Goal: Task Accomplishment & Management: Manage account settings

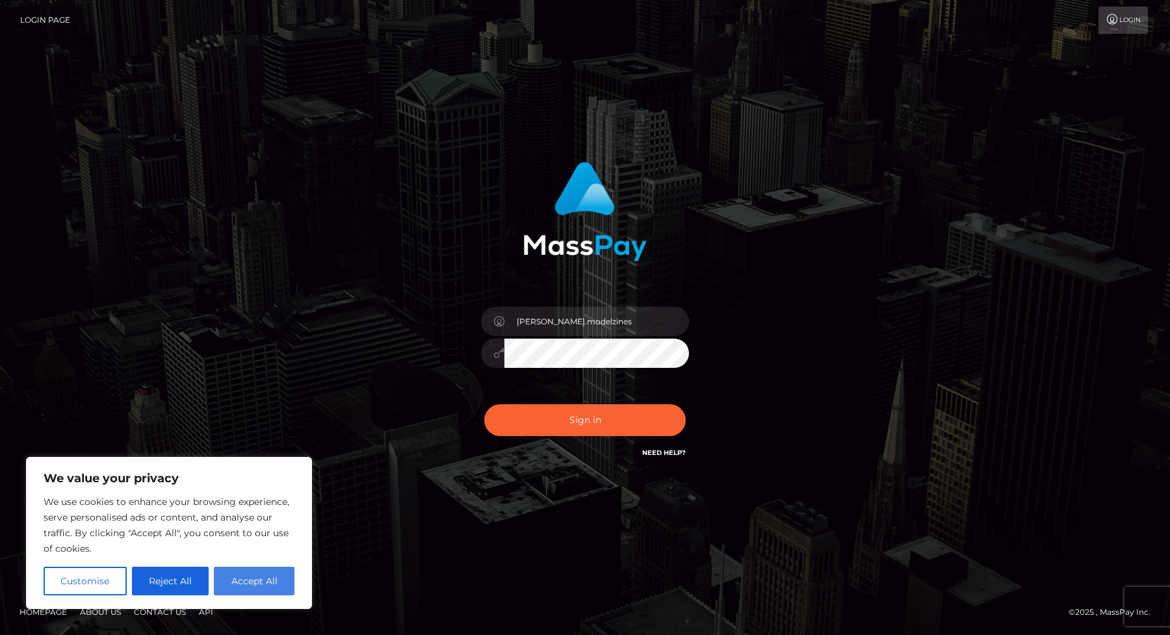
click at [224, 583] on button "Accept All" at bounding box center [254, 581] width 81 height 29
checkbox input "true"
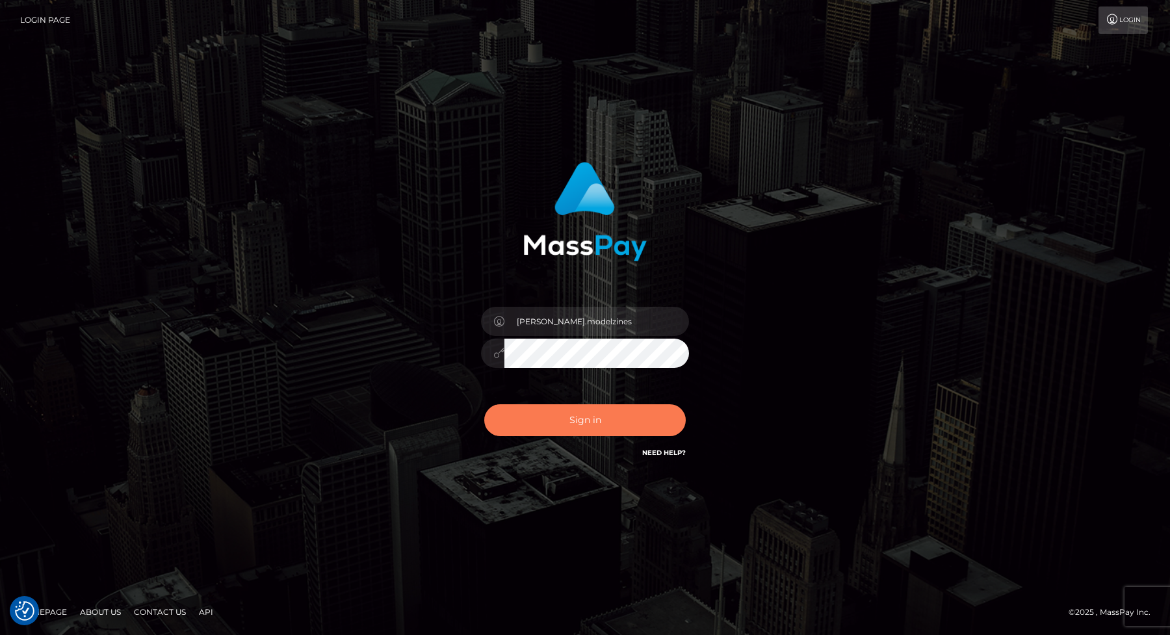
click at [593, 413] on button "Sign in" at bounding box center [584, 420] width 201 height 32
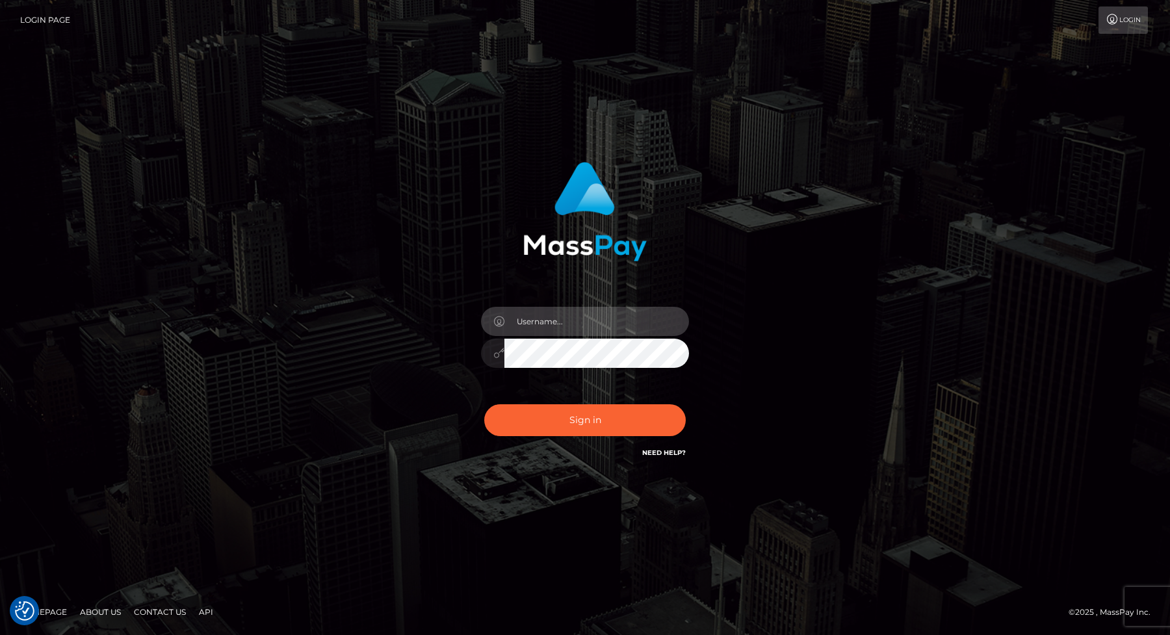
click at [588, 329] on input "text" at bounding box center [596, 321] width 185 height 29
type input "dan.modelzines"
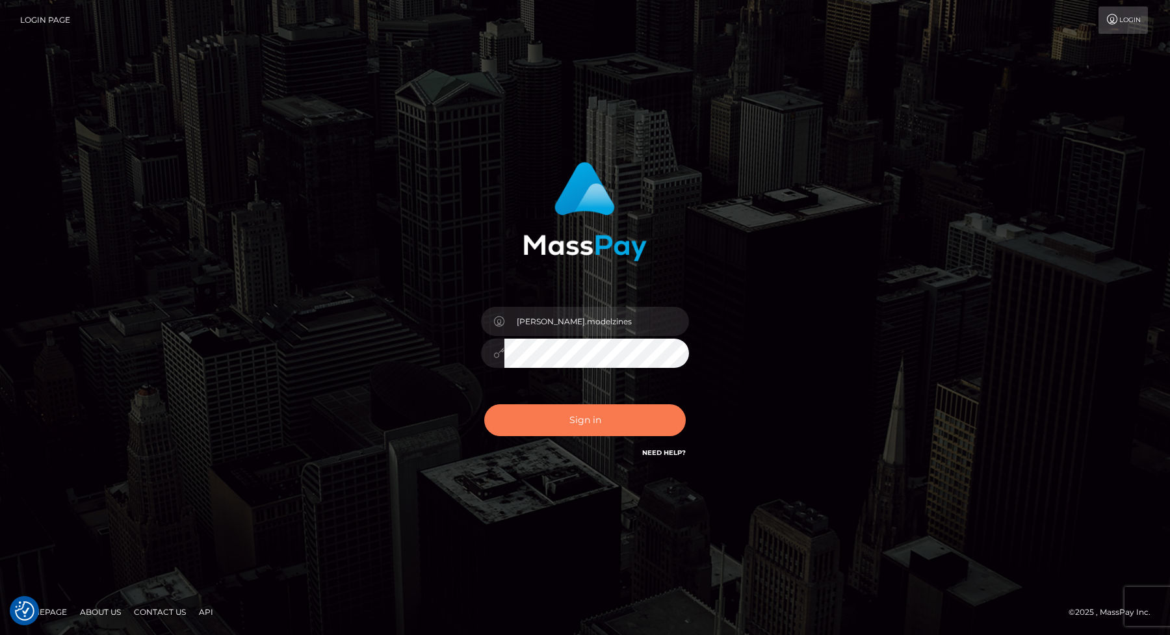
click at [582, 414] on button "Sign in" at bounding box center [584, 420] width 201 height 32
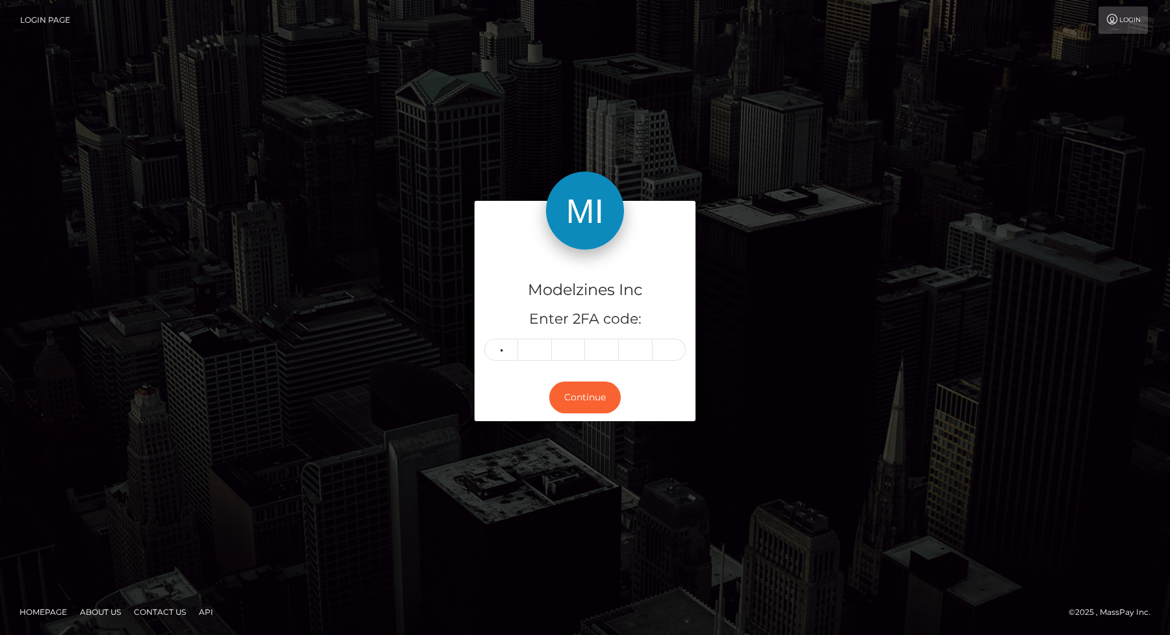
type input "7"
type input "9"
type input "0"
type input "7"
type input "6"
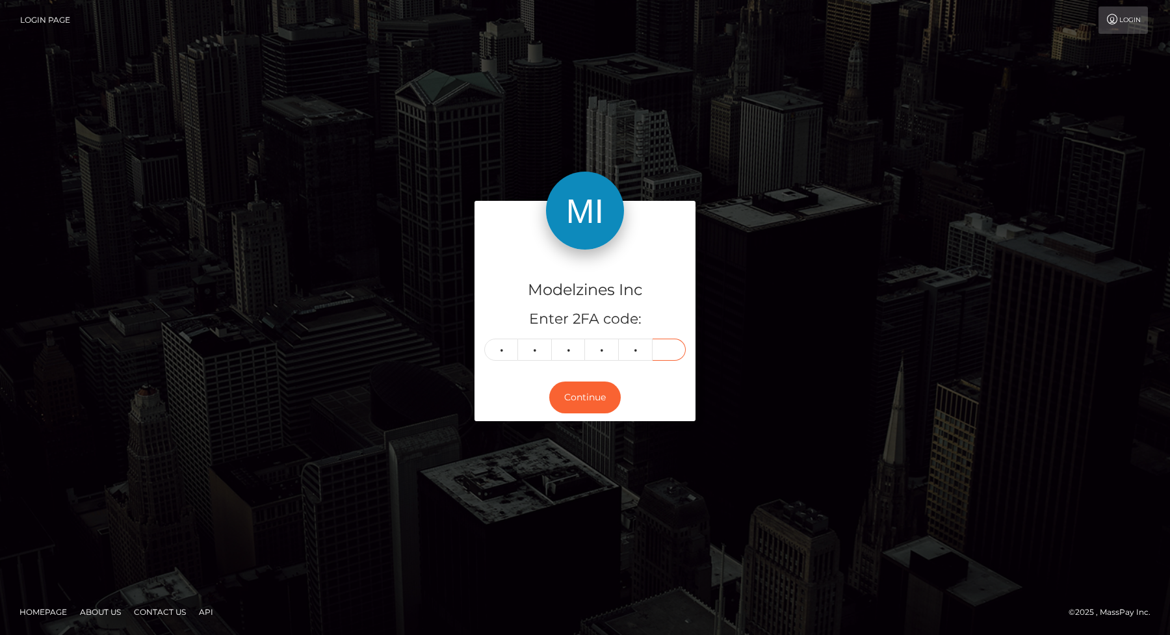
type input "0"
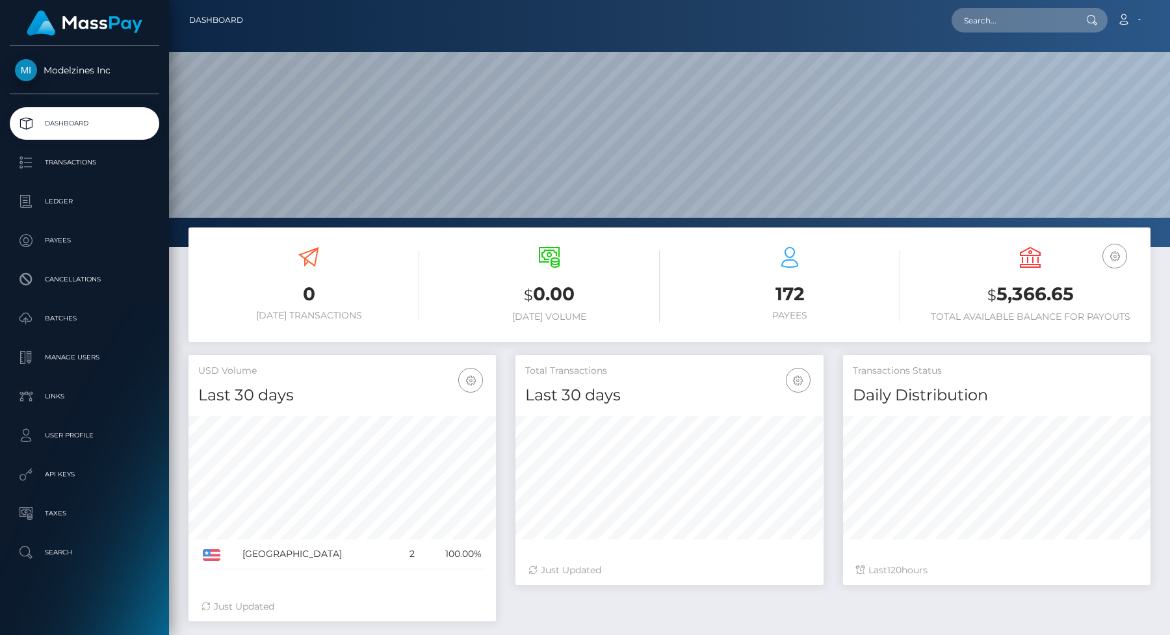
scroll to position [230, 307]
click at [61, 472] on p "API Keys" at bounding box center [84, 474] width 139 height 19
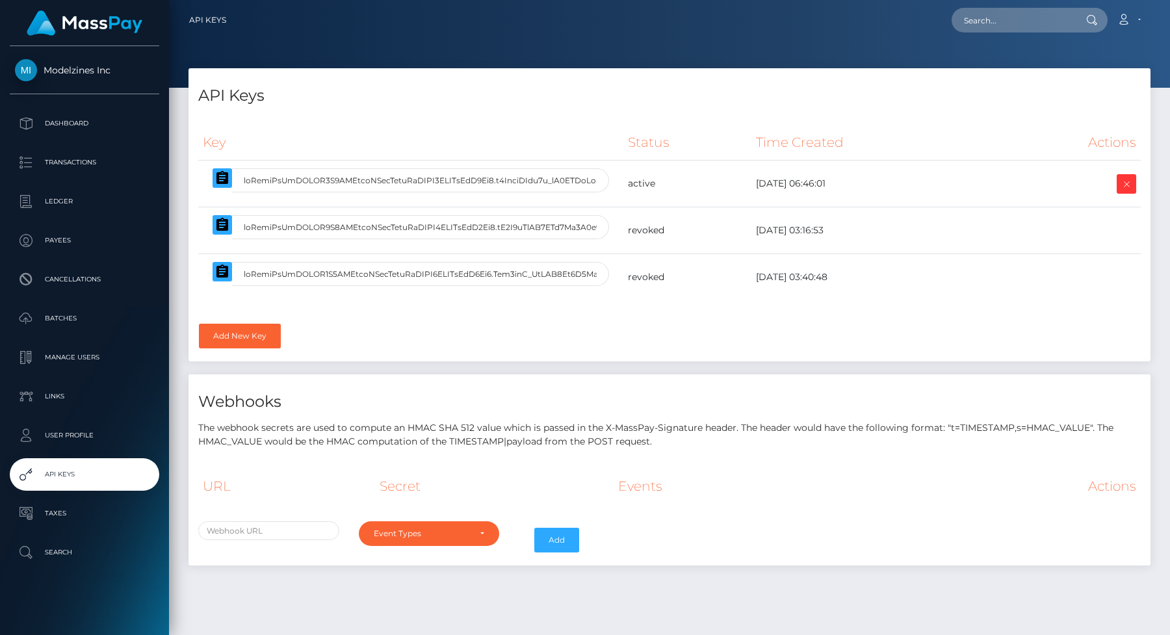
select select
drag, startPoint x: 413, startPoint y: 184, endPoint x: 603, endPoint y: 185, distance: 189.8
click at [603, 185] on div at bounding box center [411, 180] width 416 height 24
drag, startPoint x: 565, startPoint y: 183, endPoint x: 626, endPoint y: 183, distance: 61.1
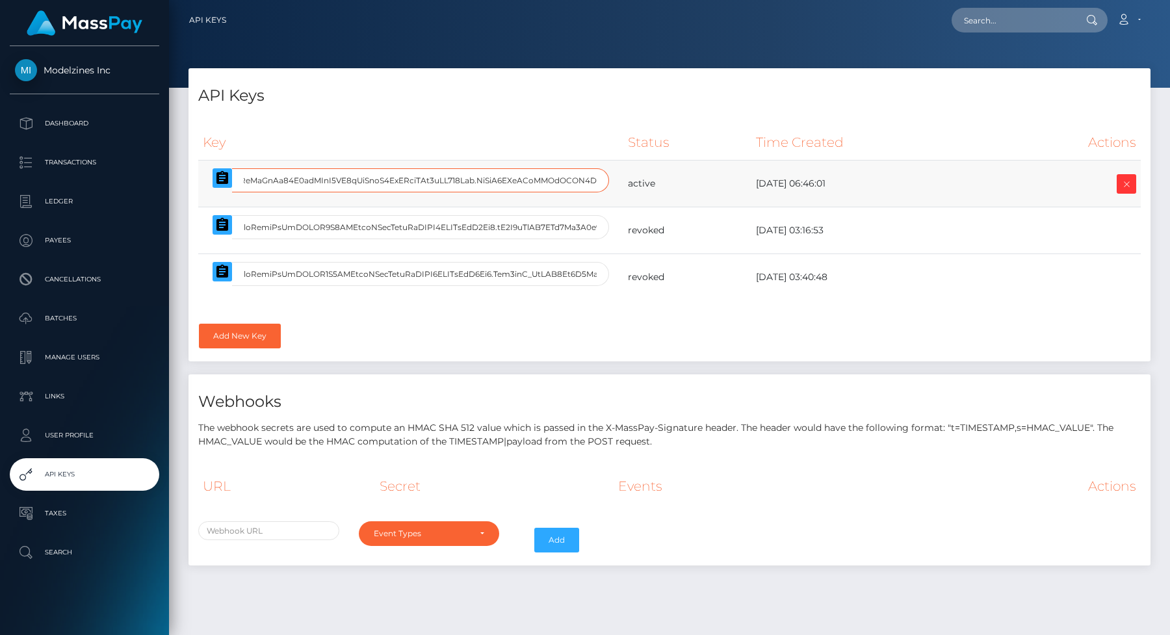
click at [626, 183] on tr "active 2023-10-06 06:46:01" at bounding box center [669, 184] width 942 height 47
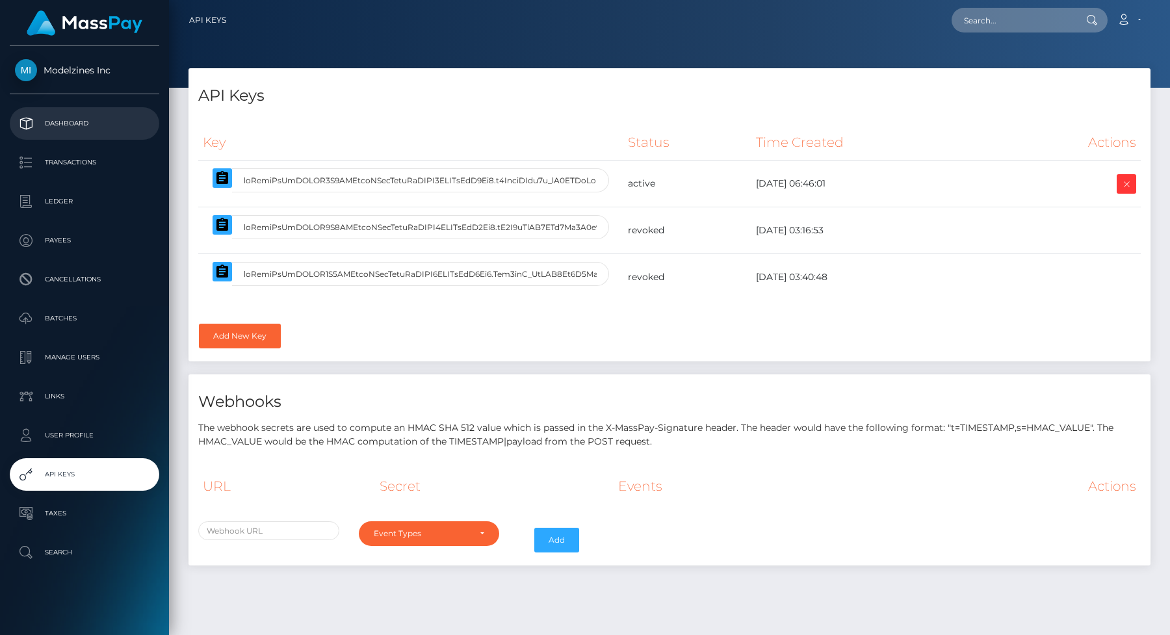
click at [79, 119] on p "Dashboard" at bounding box center [84, 123] width 139 height 19
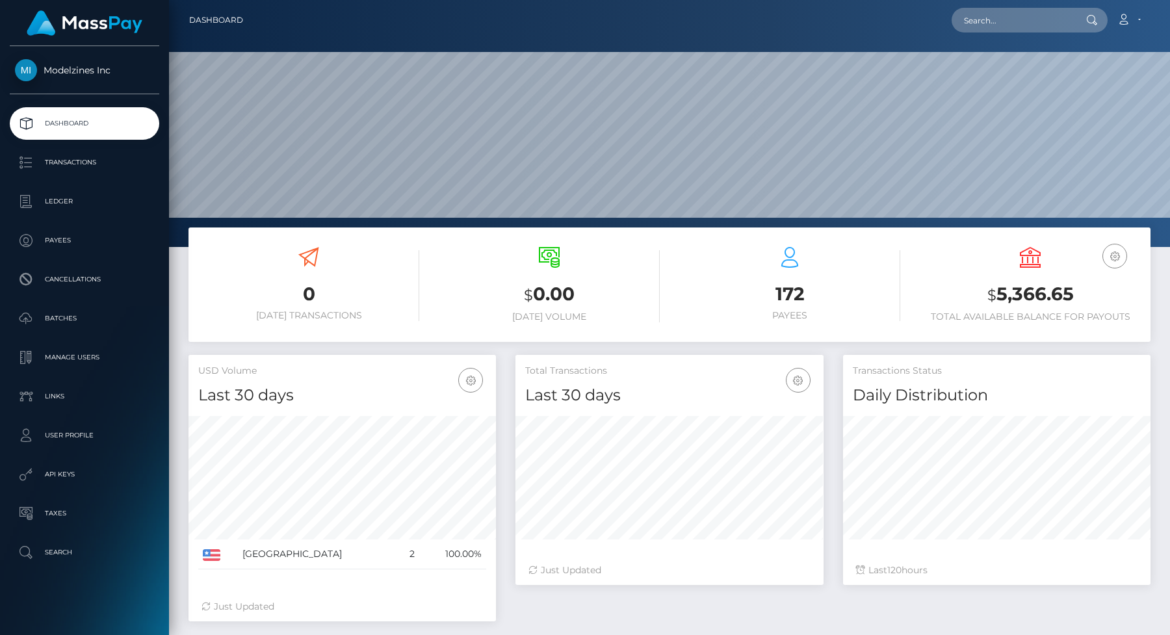
scroll to position [230, 307]
